Goal: Obtain resource: Download file/media

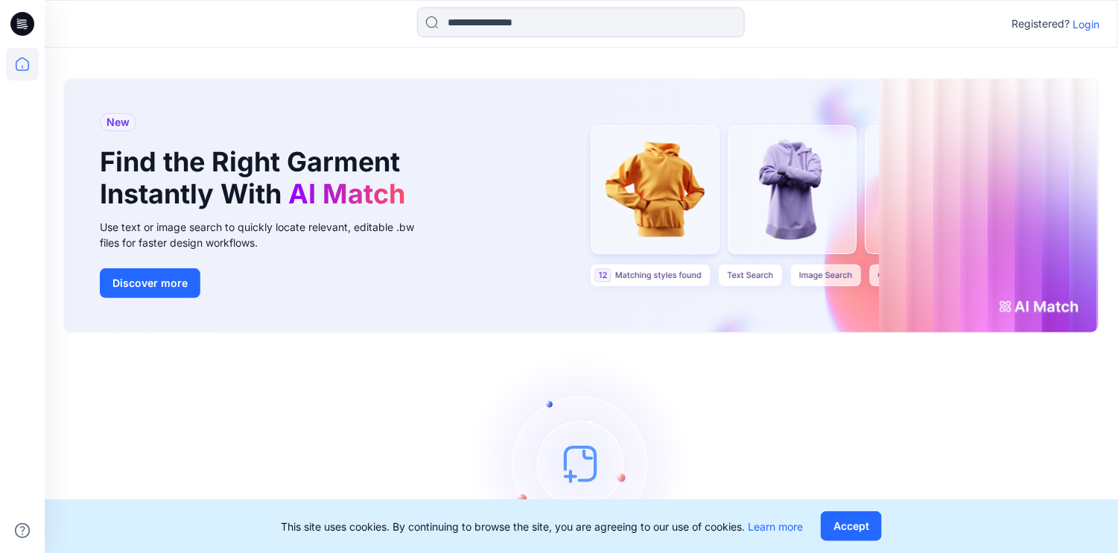
click at [1081, 28] on p "Login" at bounding box center [1086, 24] width 27 height 16
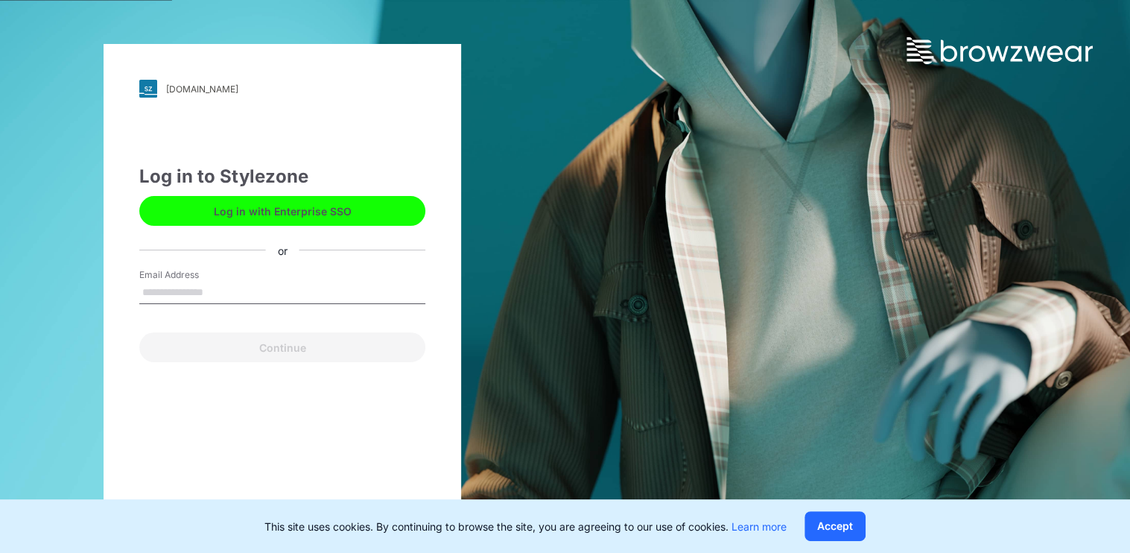
click at [254, 291] on input "Email Address" at bounding box center [282, 292] width 286 height 22
type input "**********"
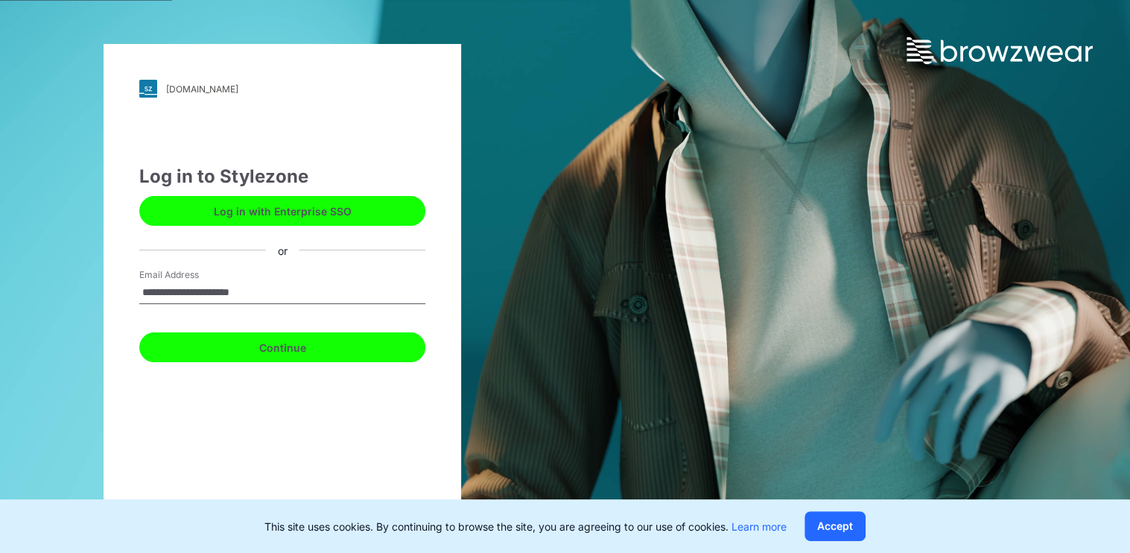
click at [229, 348] on button "Continue" at bounding box center [282, 347] width 286 height 30
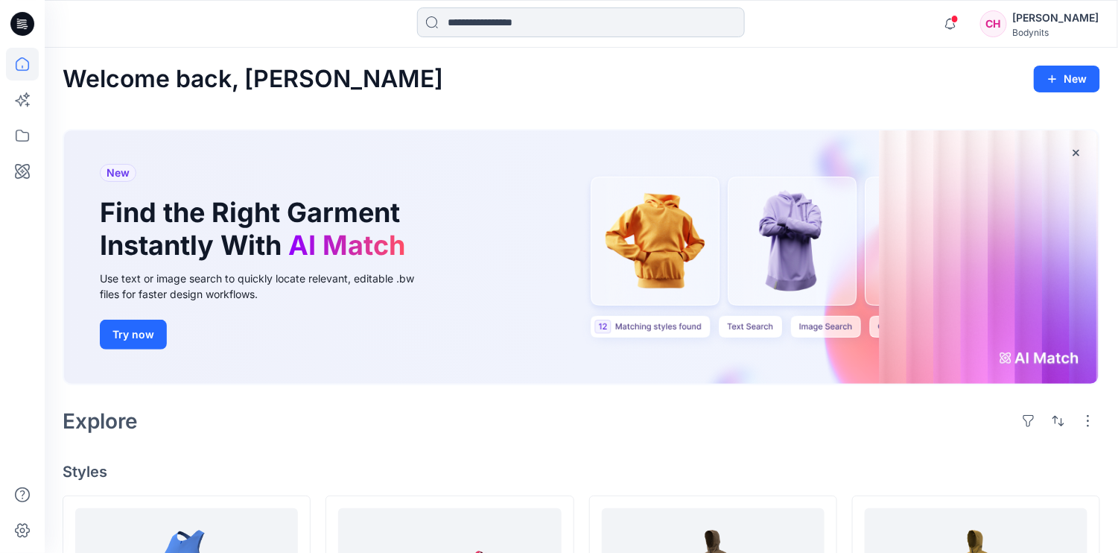
click at [536, 19] on input at bounding box center [581, 22] width 328 height 30
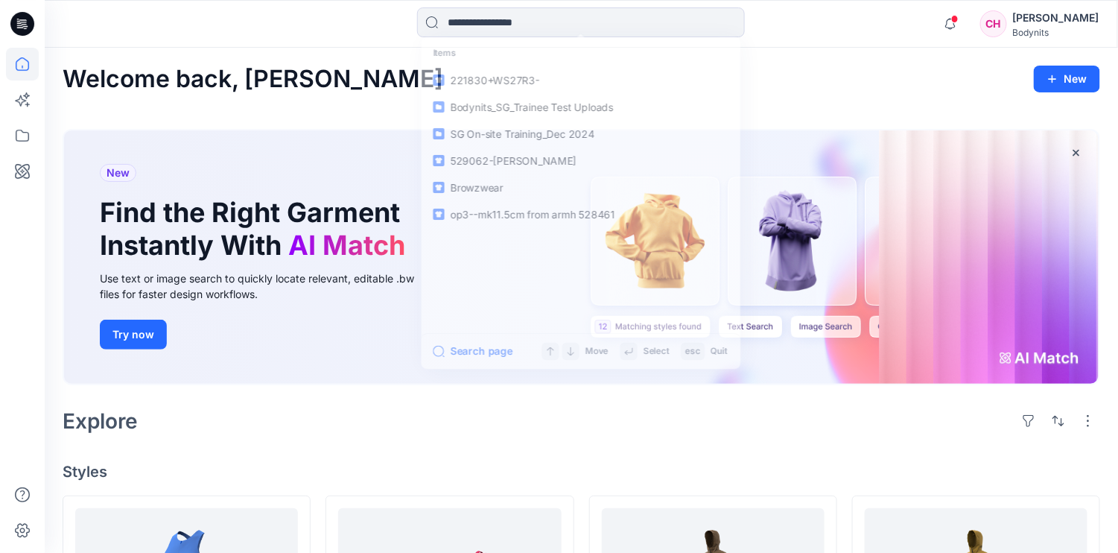
click at [789, 74] on div "Welcome back, [PERSON_NAME] New" at bounding box center [581, 80] width 1037 height 28
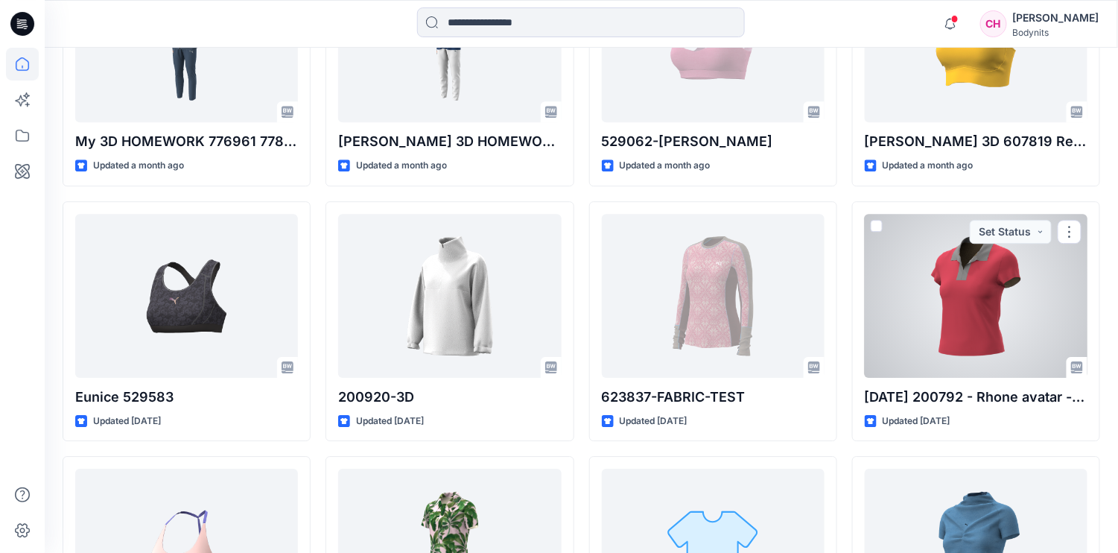
scroll to position [1526, 0]
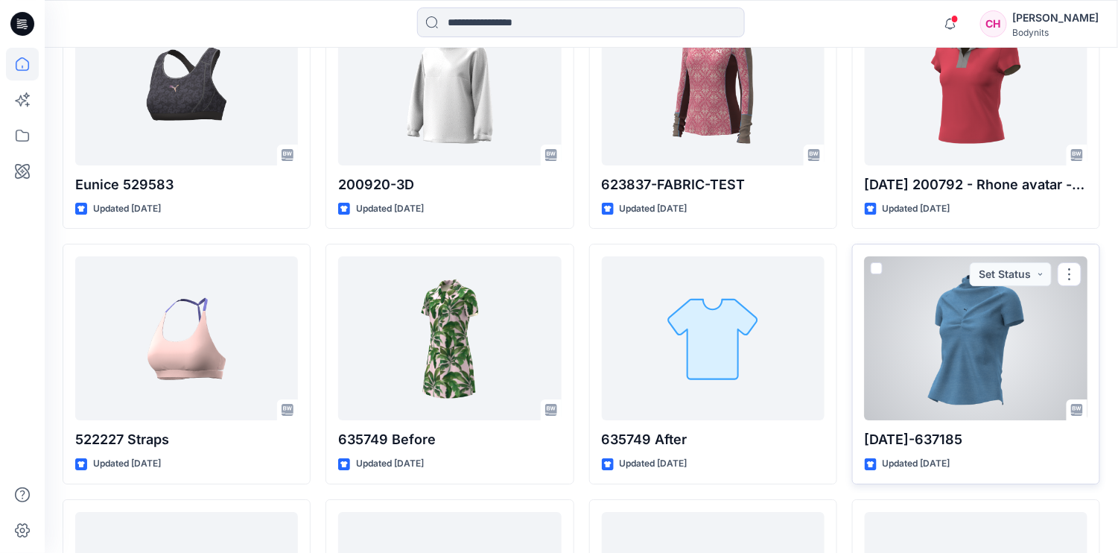
click at [984, 348] on div at bounding box center [975, 338] width 223 height 164
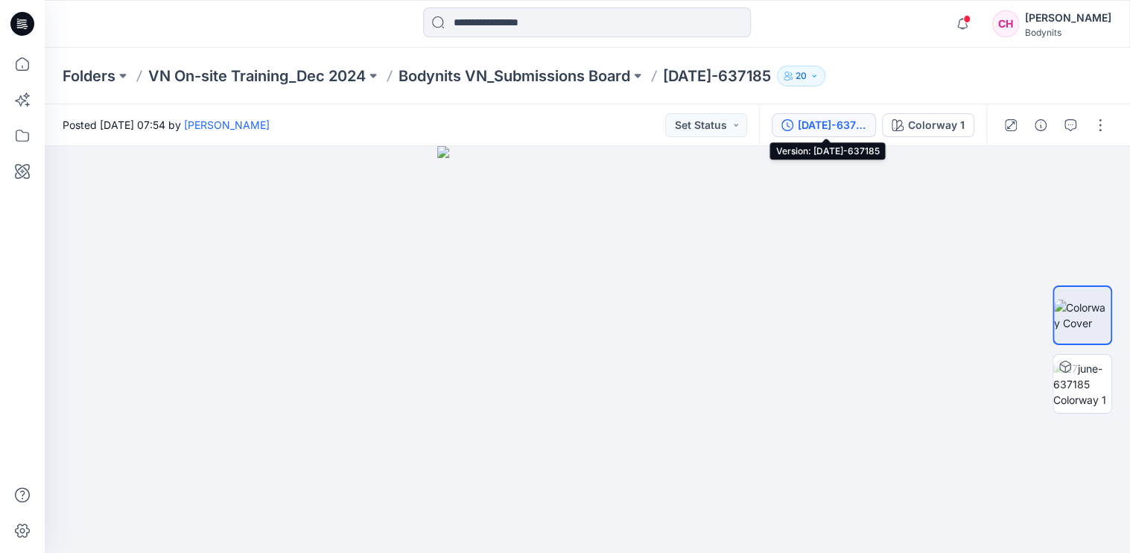
click at [824, 125] on div "[DATE]-637185" at bounding box center [831, 125] width 69 height 16
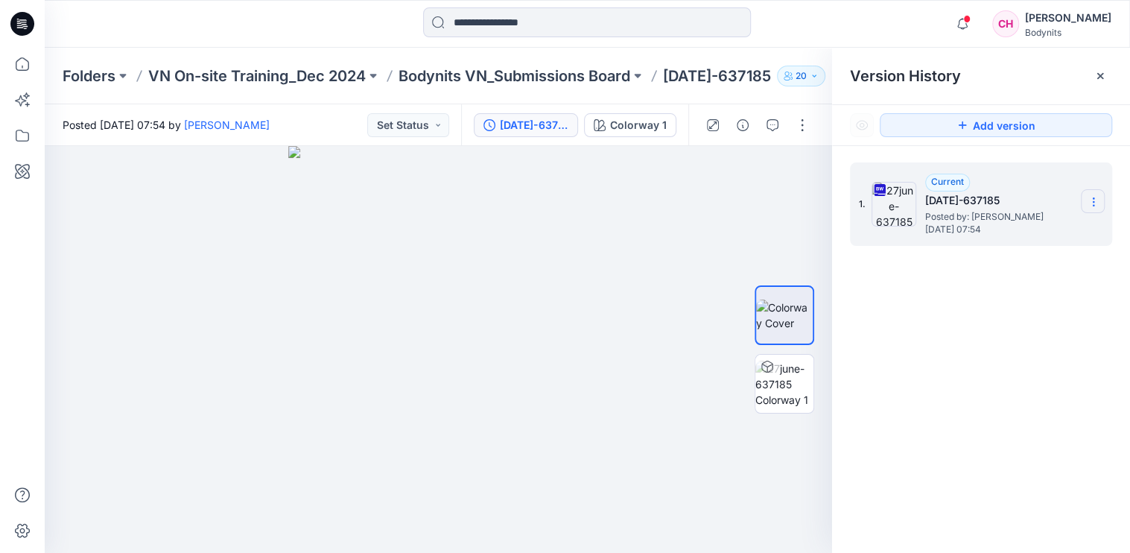
click at [1089, 208] on section at bounding box center [1092, 201] width 24 height 24
click at [1027, 232] on span "Download Source BW File" at bounding box center [1017, 231] width 125 height 18
click at [792, 378] on img at bounding box center [784, 383] width 58 height 47
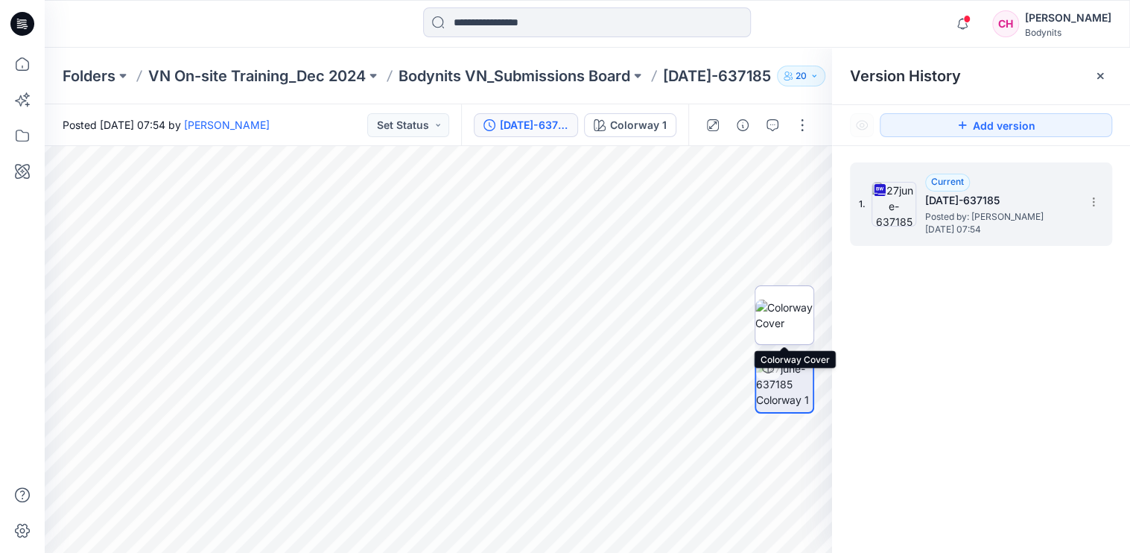
click at [784, 321] on img at bounding box center [784, 314] width 58 height 31
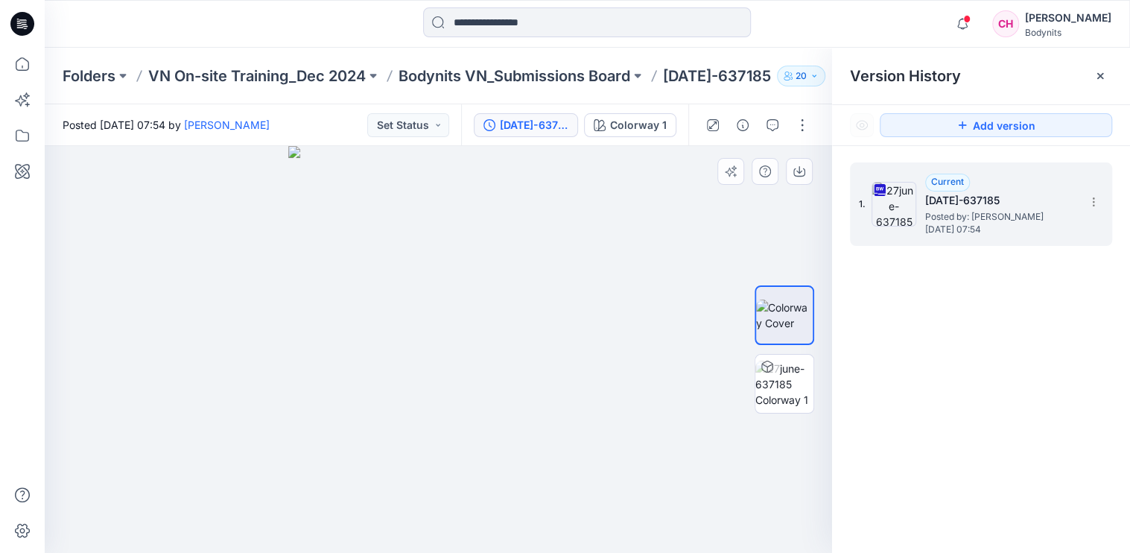
drag, startPoint x: 505, startPoint y: 312, endPoint x: 547, endPoint y: 305, distance: 42.2
click at [519, 311] on img at bounding box center [437, 349] width 299 height 407
click at [564, 305] on img at bounding box center [437, 349] width 299 height 407
click at [791, 375] on img at bounding box center [784, 383] width 58 height 47
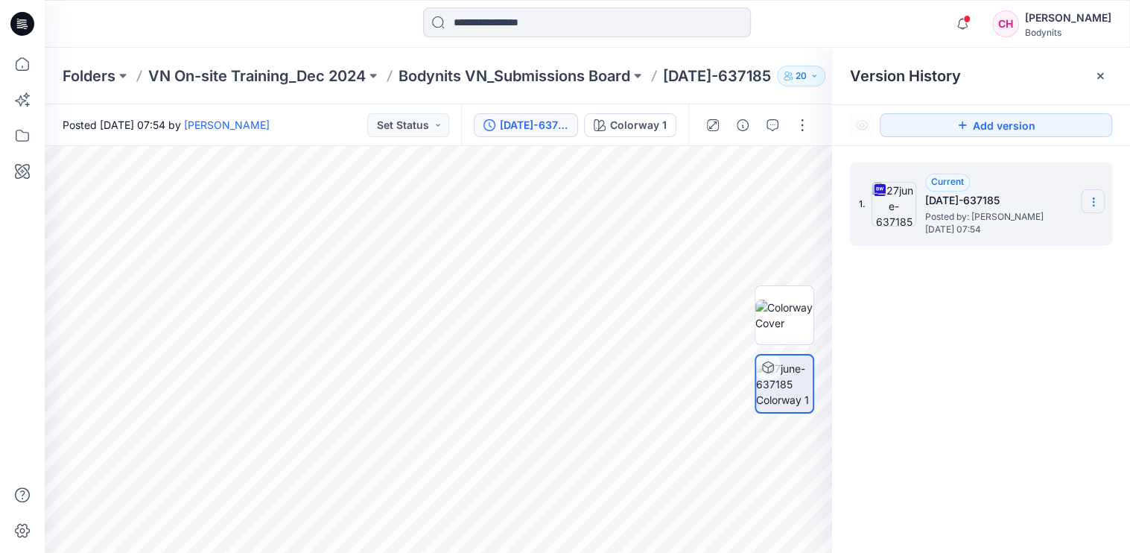
click at [1092, 208] on section at bounding box center [1092, 201] width 24 height 24
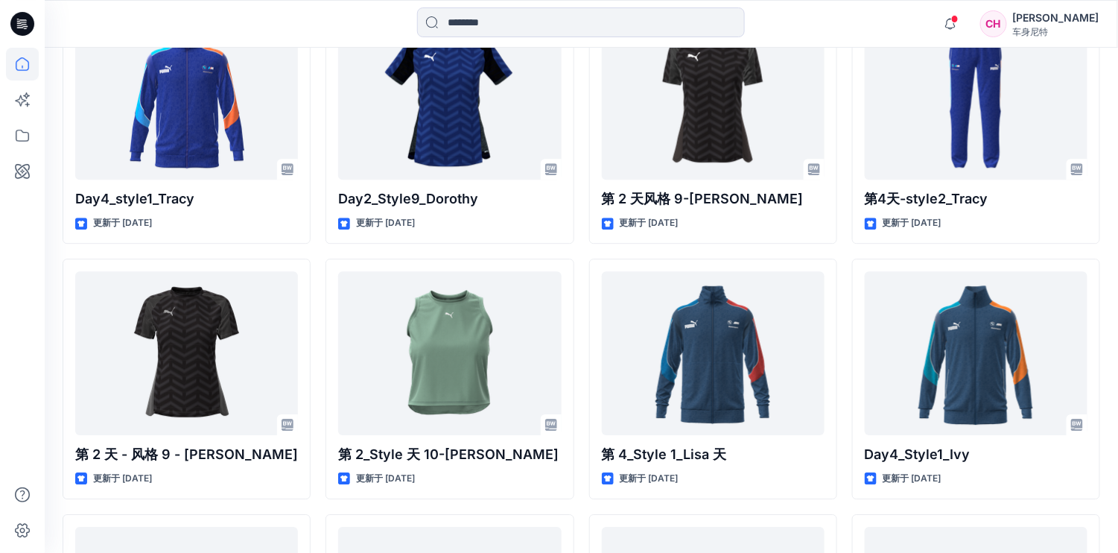
scroll to position [4530, 0]
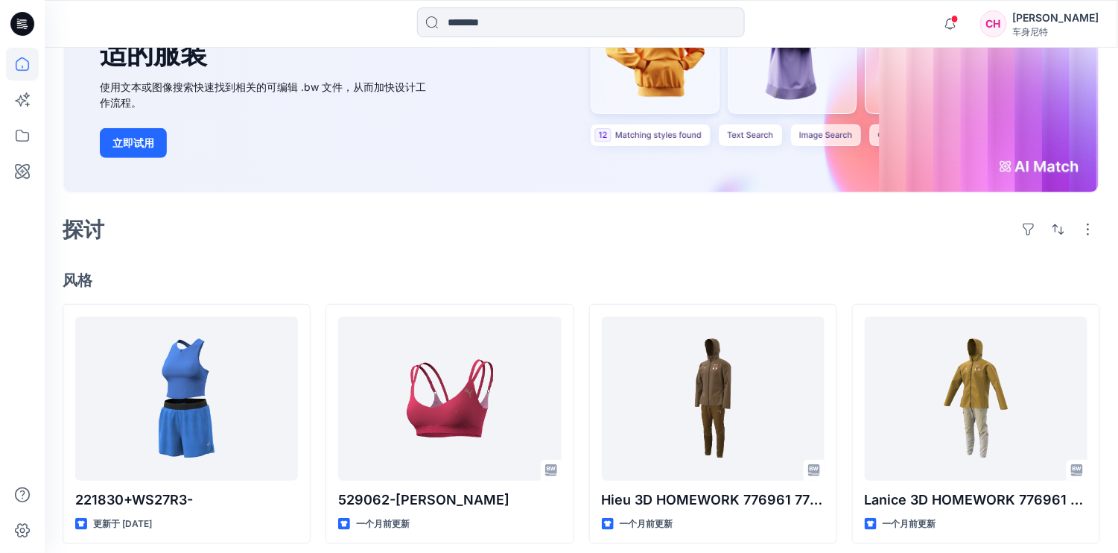
scroll to position [0, 0]
